Goal: Information Seeking & Learning: Learn about a topic

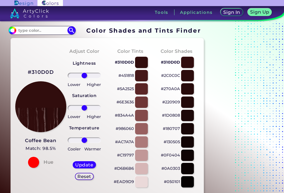
scroll to position [55, 6]
click at [10, 30] on input "#310d0d" at bounding box center [11, 29] width 7 height 7
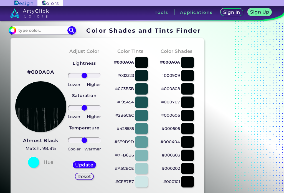
click at [12, 30] on input "#000a0a" at bounding box center [11, 29] width 7 height 7
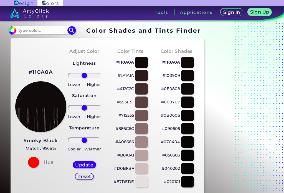
click at [12, 28] on input "#110a0a" at bounding box center [11, 29] width 7 height 7
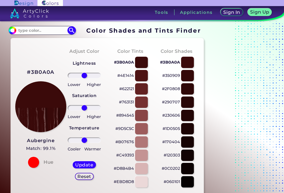
click at [10, 32] on input "#3b0a0a" at bounding box center [11, 29] width 7 height 7
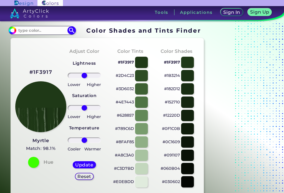
type input "#203917"
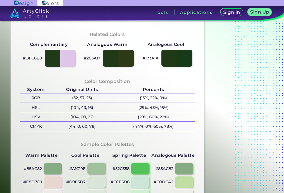
click at [4, 75] on div "Color Shades Finder #203917 Acadia ◉ Acid Green ◉ Aero Blue ◉ Alabaster ◉ Albes…" at bounding box center [142, 57] width 284 height 406
